Goal: Transaction & Acquisition: Purchase product/service

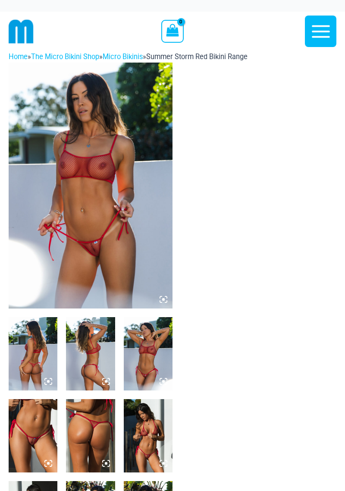
click at [132, 271] on img at bounding box center [91, 186] width 164 height 246
click at [140, 256] on img at bounding box center [91, 186] width 164 height 246
click at [161, 297] on icon at bounding box center [164, 300] width 8 height 8
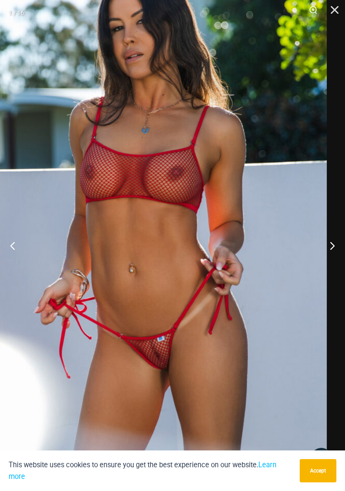
click at [331, 255] on button "Next" at bounding box center [329, 245] width 32 height 43
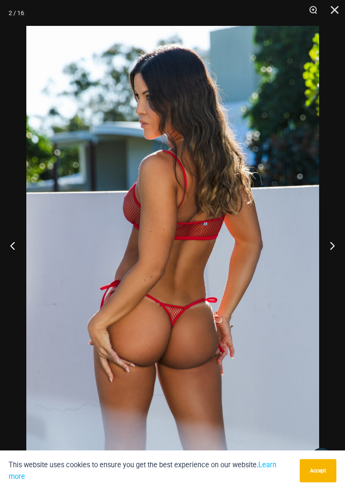
click at [329, 256] on button "Next" at bounding box center [329, 245] width 32 height 43
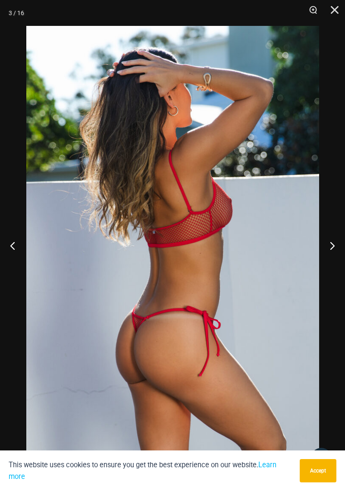
click at [330, 253] on button "Next" at bounding box center [329, 245] width 32 height 43
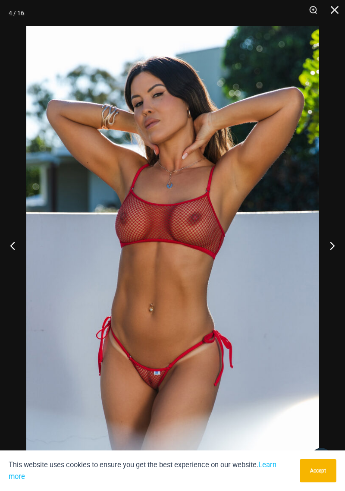
click at [330, 252] on button "Next" at bounding box center [329, 245] width 32 height 43
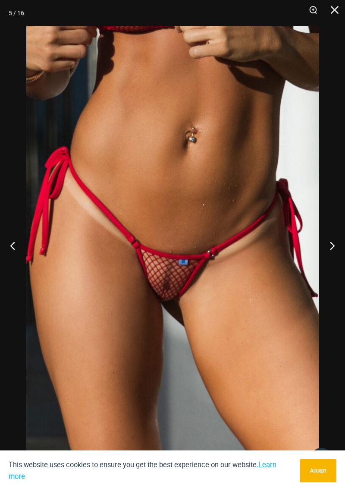
click at [334, 246] on button "Next" at bounding box center [329, 245] width 32 height 43
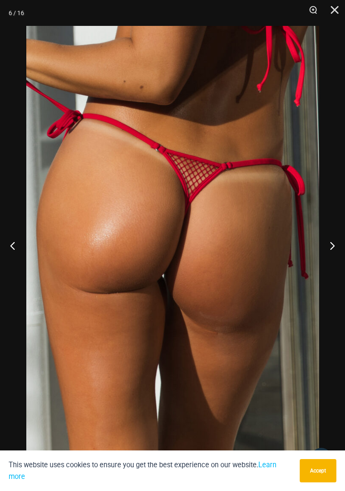
click at [333, 247] on button "Next" at bounding box center [329, 245] width 32 height 43
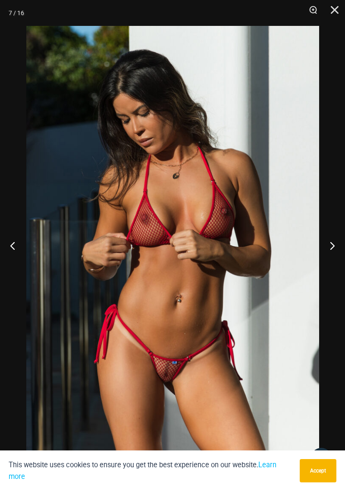
click at [328, 250] on button "Next" at bounding box center [329, 245] width 32 height 43
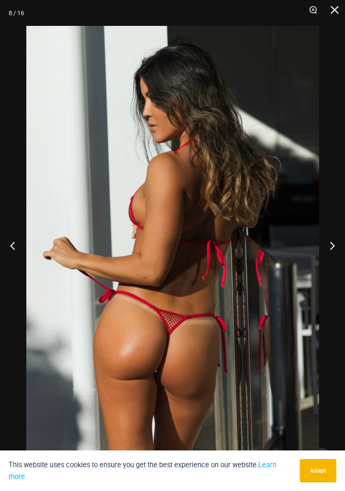
click at [328, 250] on button "Next" at bounding box center [329, 245] width 32 height 43
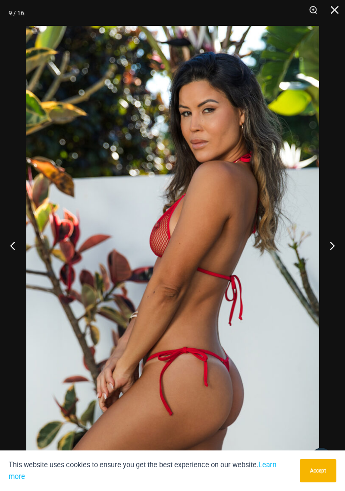
click at [330, 247] on button "Next" at bounding box center [329, 245] width 32 height 43
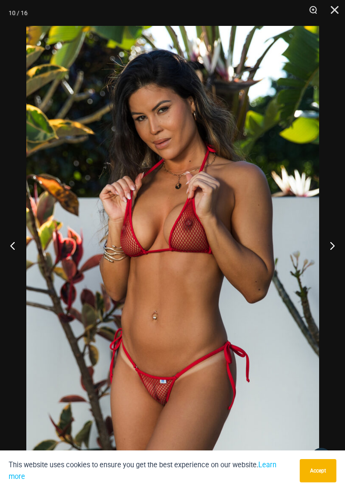
click at [328, 247] on button "Next" at bounding box center [329, 245] width 32 height 43
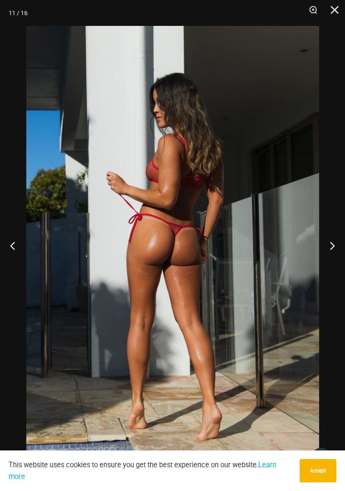
click at [329, 248] on button "Next" at bounding box center [329, 245] width 32 height 43
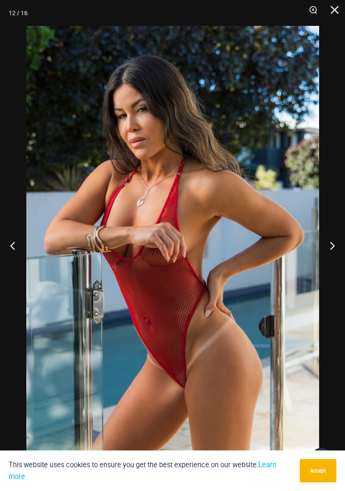
click at [330, 248] on button "Next" at bounding box center [329, 245] width 32 height 43
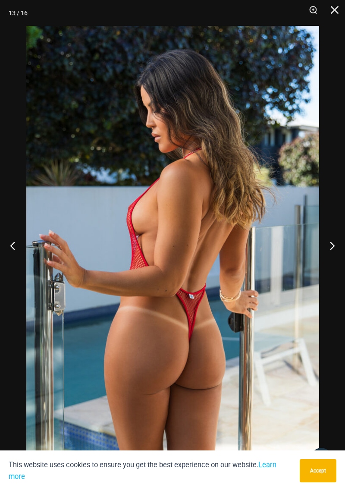
click at [332, 247] on button "Next" at bounding box center [329, 245] width 32 height 43
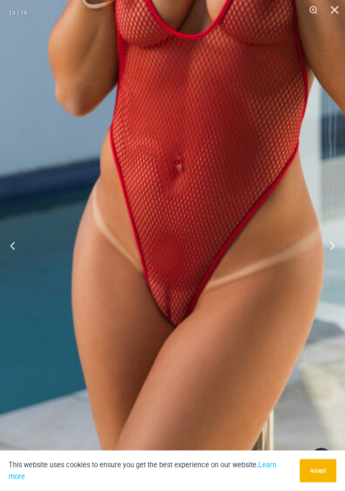
click at [329, 247] on button "Next" at bounding box center [329, 245] width 32 height 43
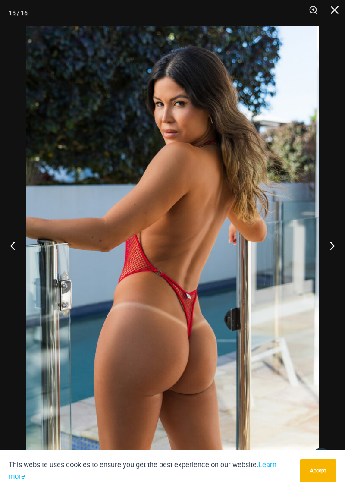
click at [328, 250] on button "Next" at bounding box center [329, 245] width 32 height 43
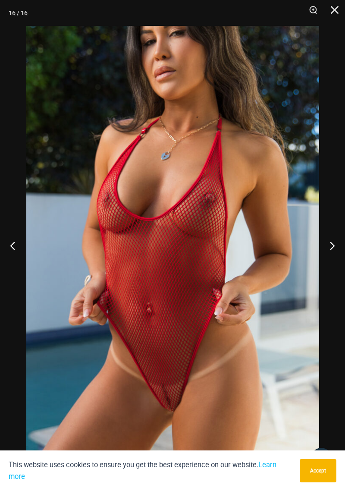
click at [328, 249] on button "Next" at bounding box center [329, 245] width 32 height 43
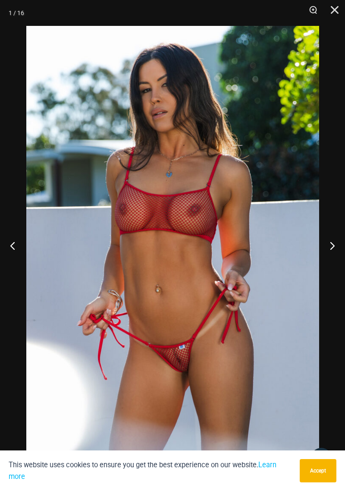
click at [13, 244] on button "Previous" at bounding box center [16, 245] width 32 height 43
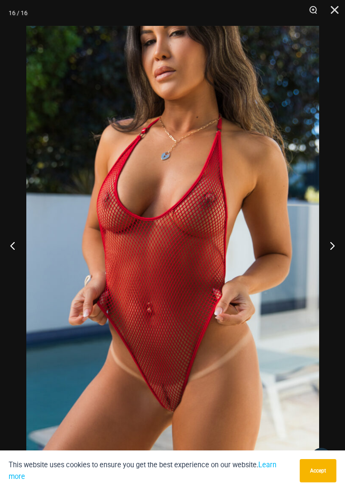
click at [332, 252] on button "Next" at bounding box center [329, 245] width 32 height 43
